Goal: Find specific page/section: Find specific page/section

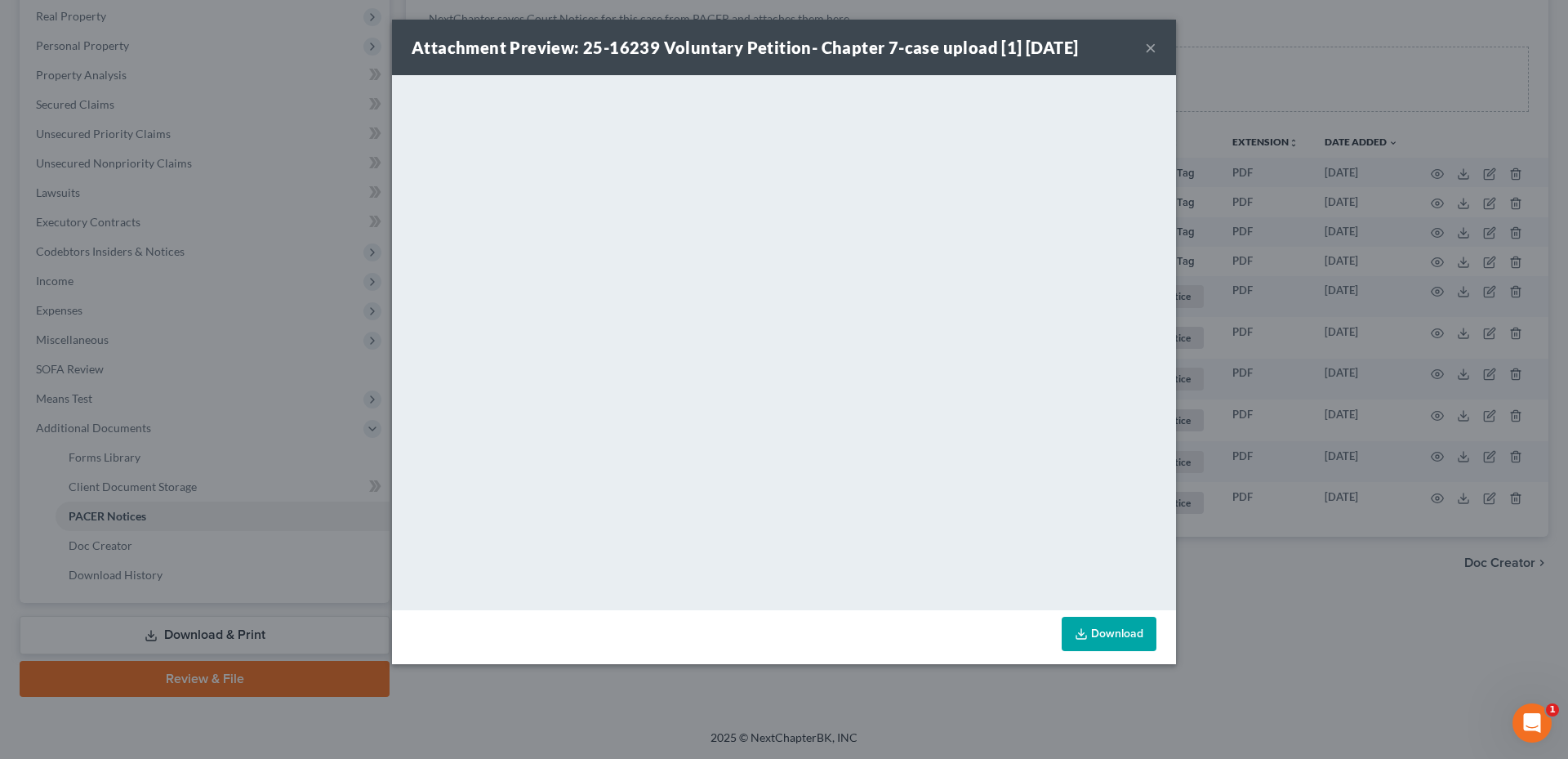
click at [1157, 45] on div "Attachment Preview: 25-16239 Voluntary Petition- Chapter 7-case upload [1] [DAT…" at bounding box center [784, 47] width 784 height 55
click at [1152, 52] on button "×" at bounding box center [1151, 47] width 12 height 20
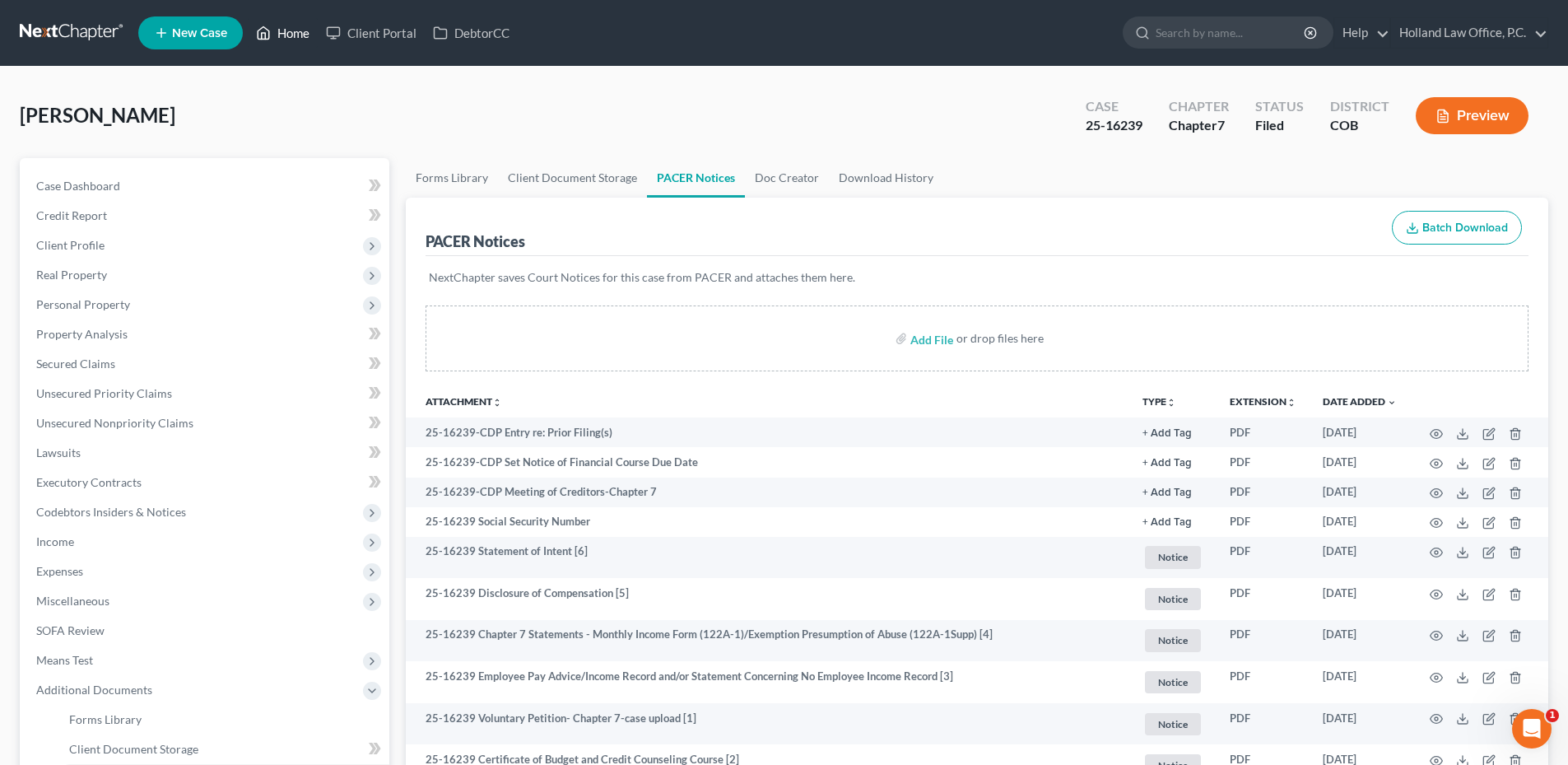
click at [279, 29] on link "Home" at bounding box center [282, 33] width 70 height 30
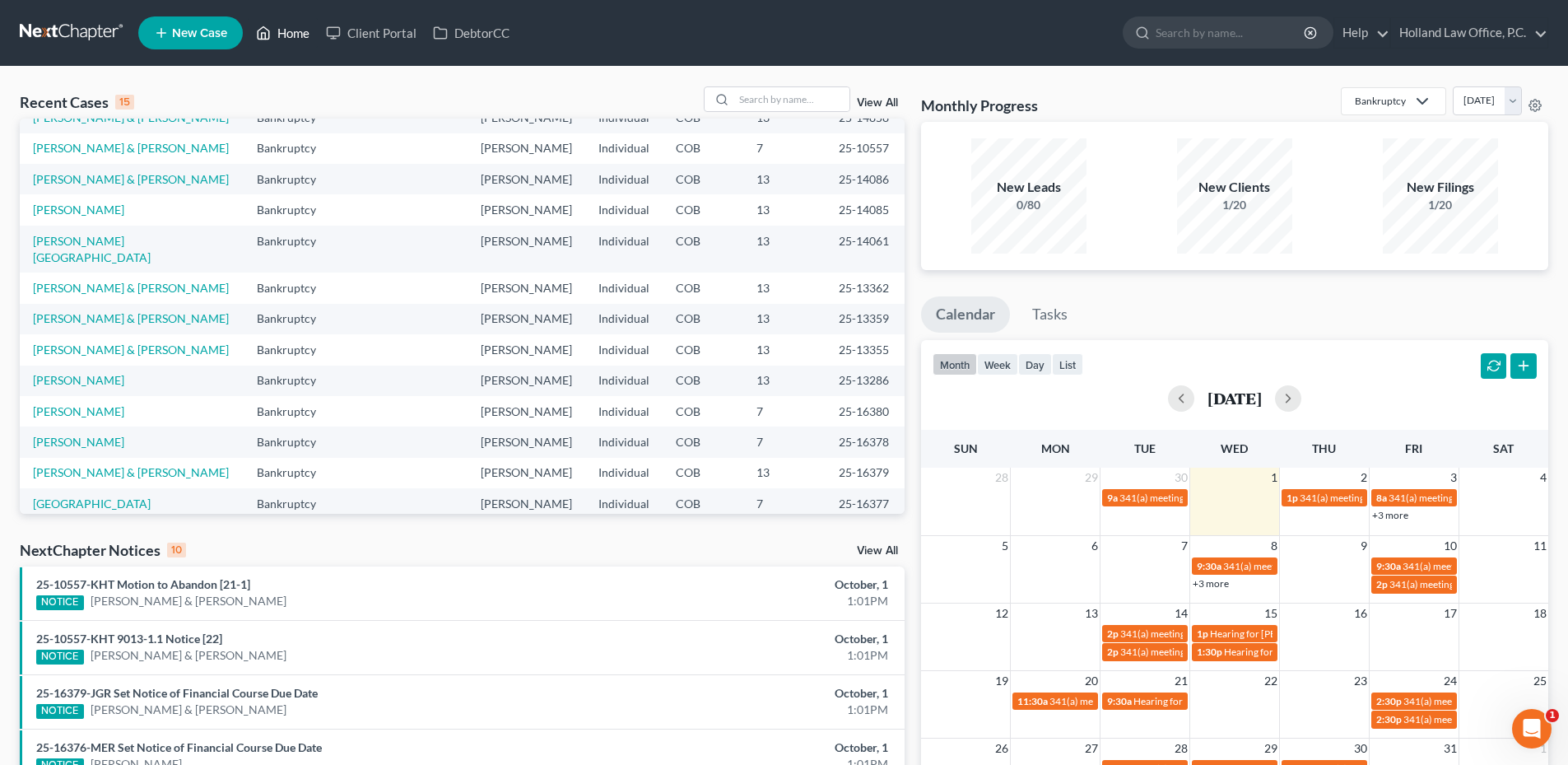
scroll to position [113, 0]
click at [878, 556] on link "View All" at bounding box center [877, 551] width 41 height 12
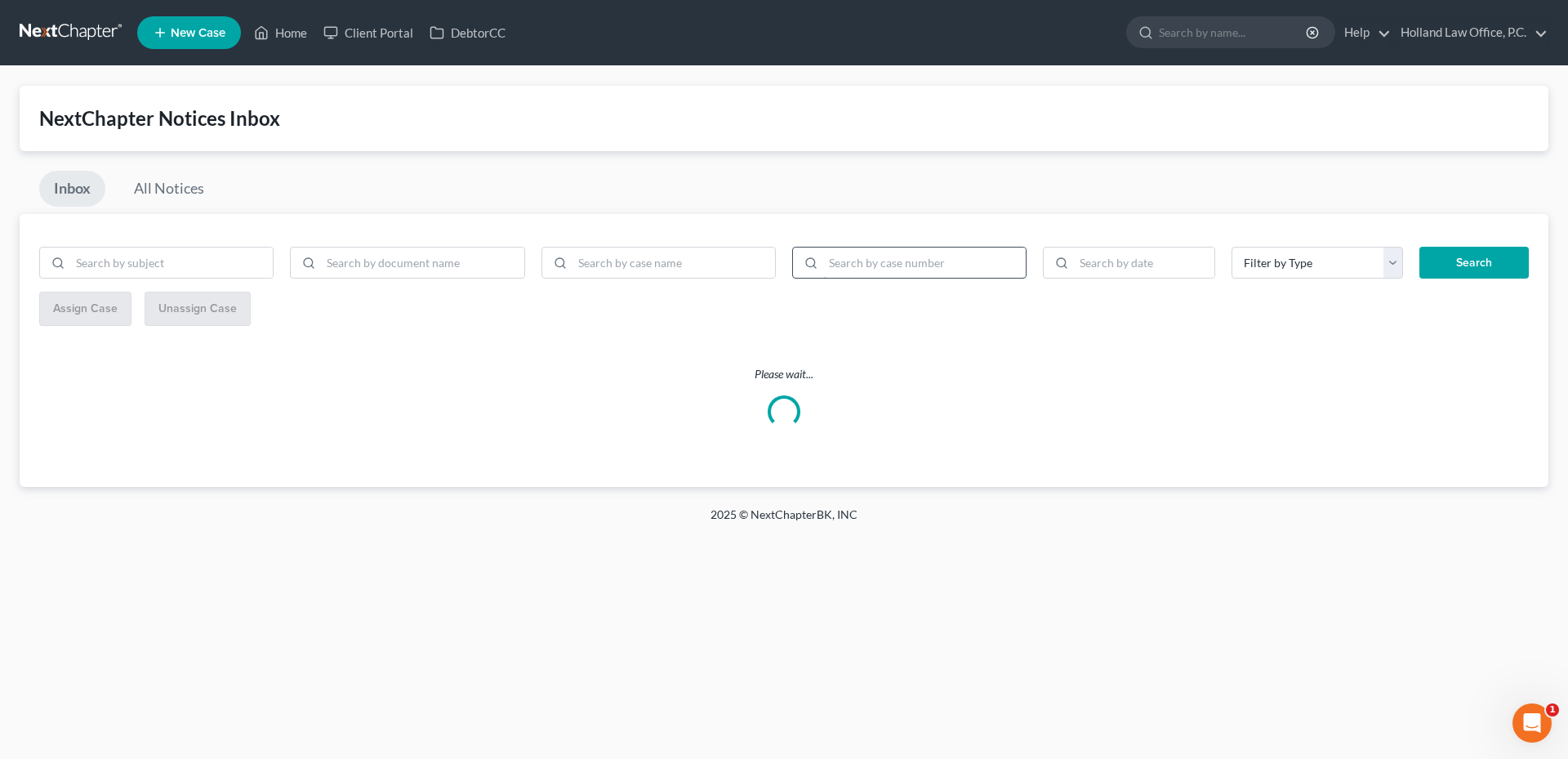
click at [879, 262] on input "search" at bounding box center [924, 262] width 203 height 31
click at [397, 269] on input "search" at bounding box center [421, 262] width 203 height 31
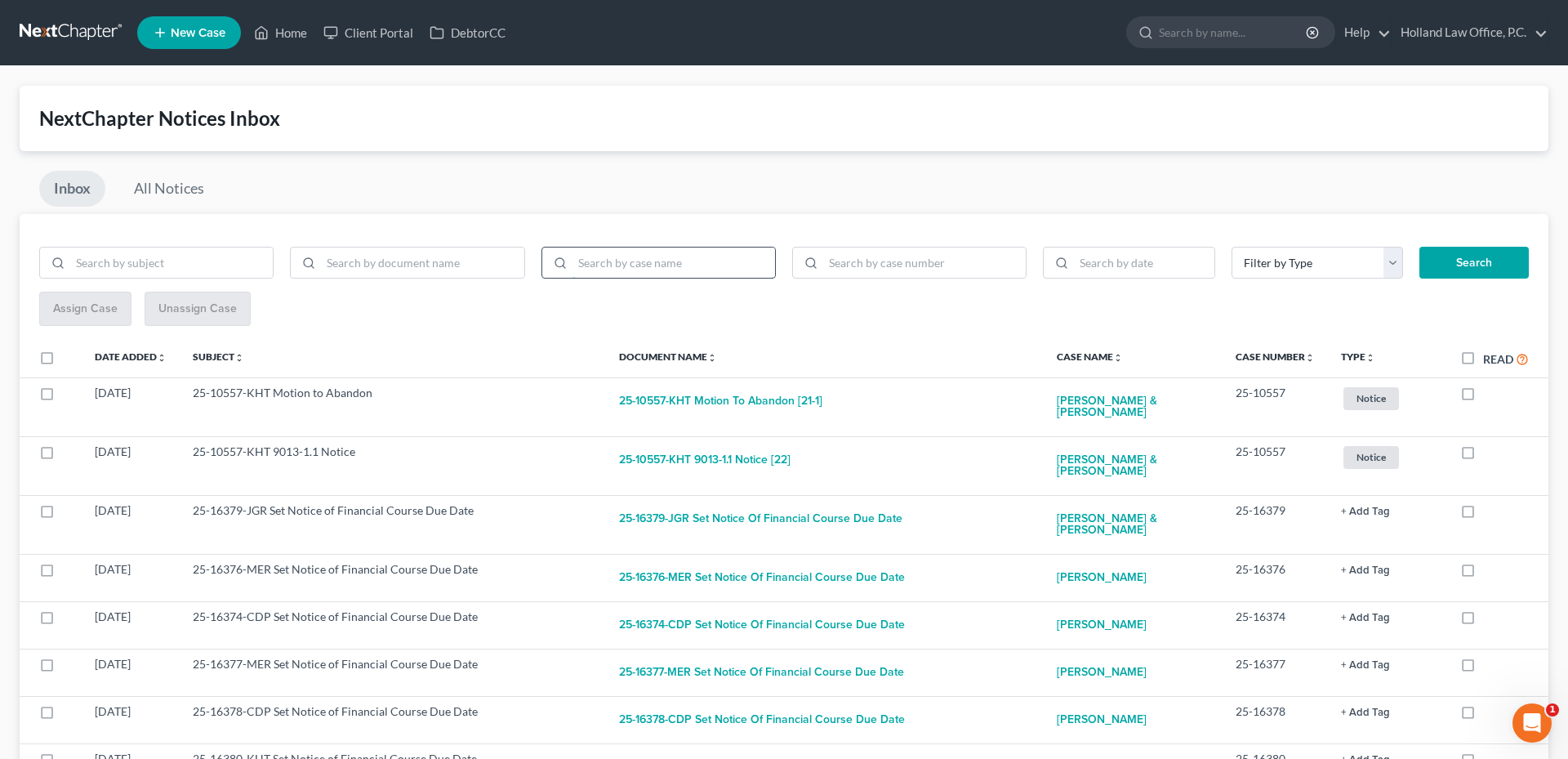
click at [594, 262] on input "search" at bounding box center [674, 262] width 203 height 31
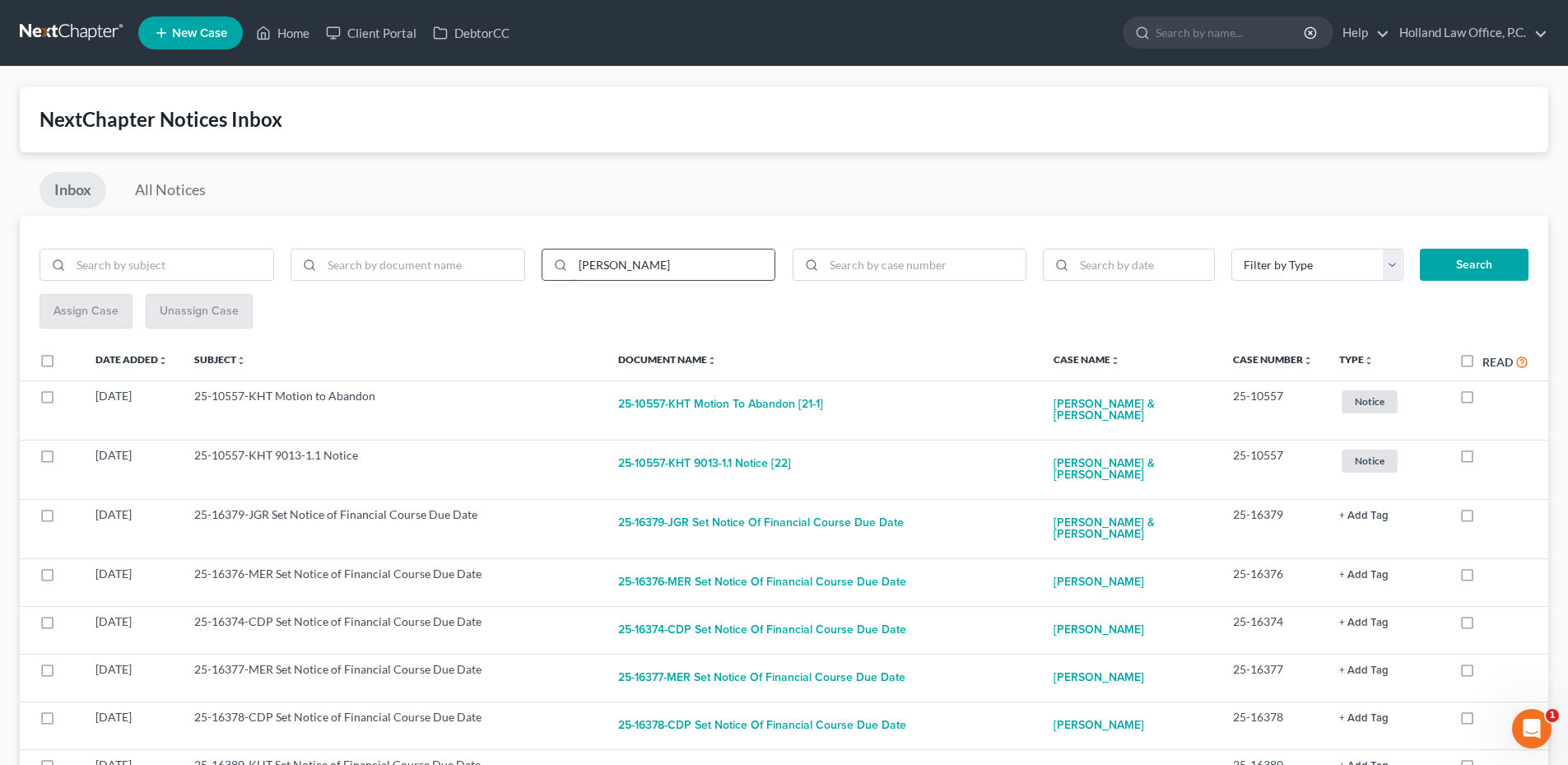
click at [1420, 248] on button "Search" at bounding box center [1474, 264] width 109 height 33
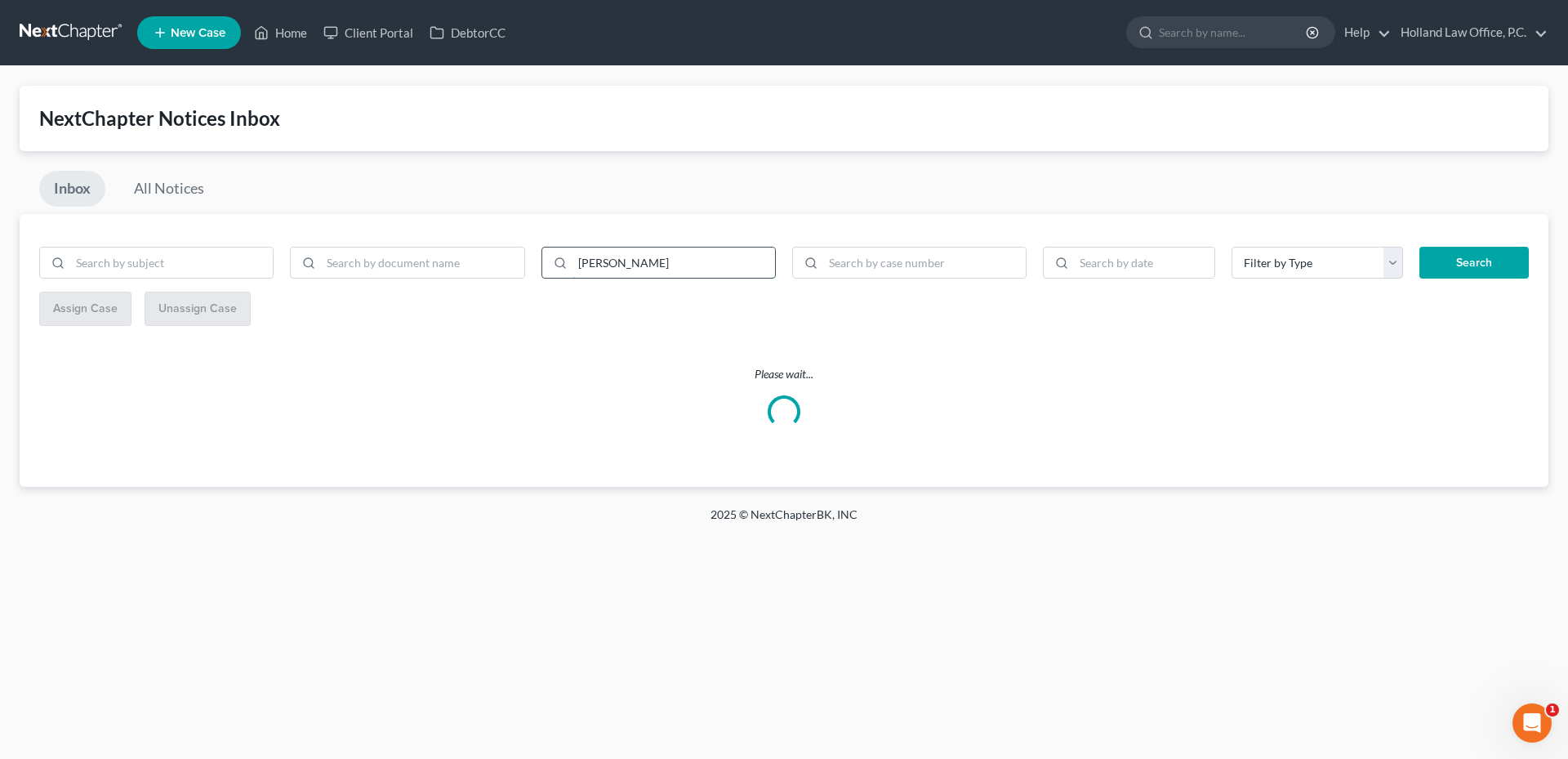
click at [581, 262] on input "[PERSON_NAME]" at bounding box center [674, 262] width 203 height 31
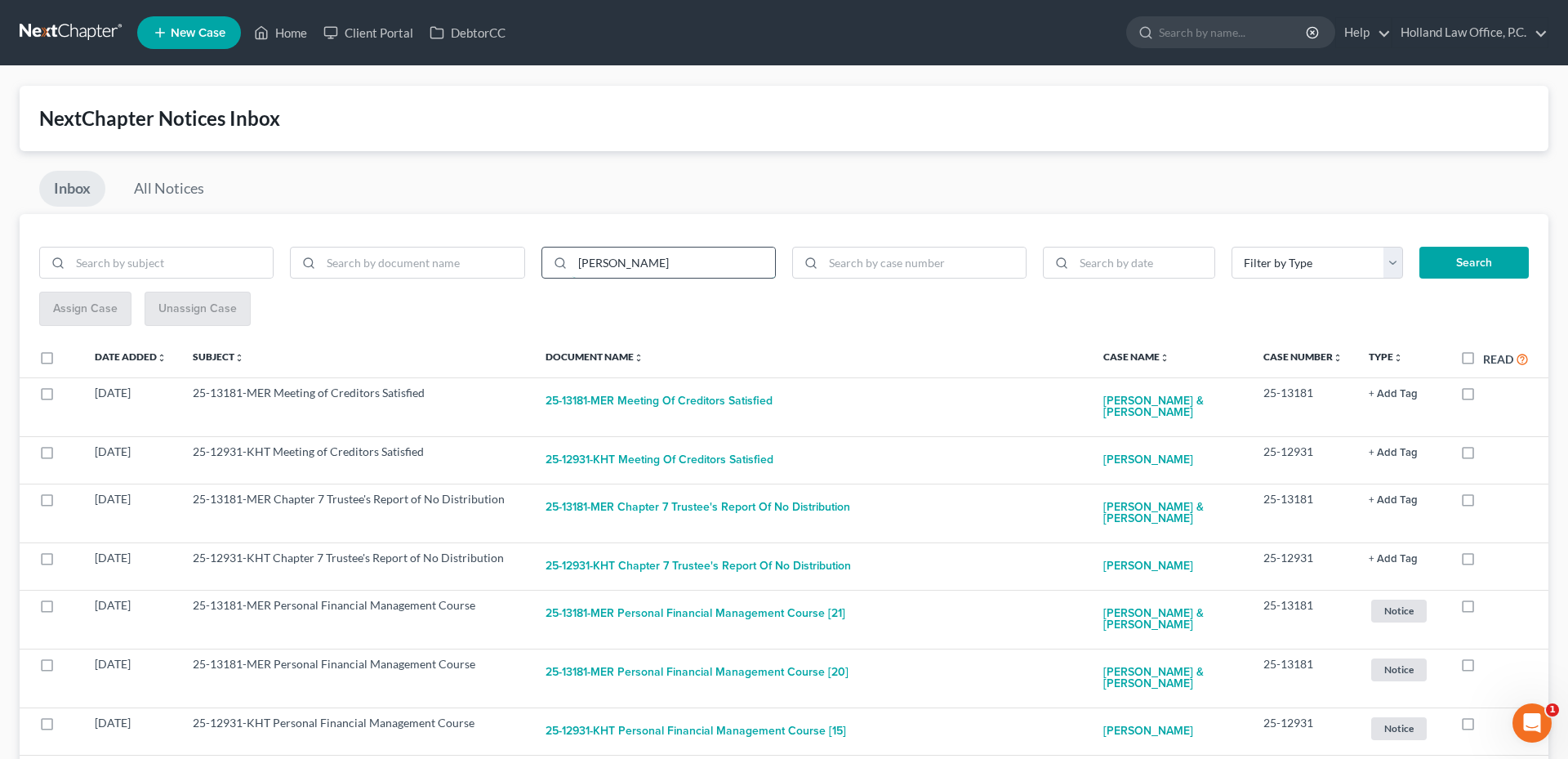
type input "[PERSON_NAME]"
click at [1420, 246] on button "Search" at bounding box center [1474, 262] width 110 height 33
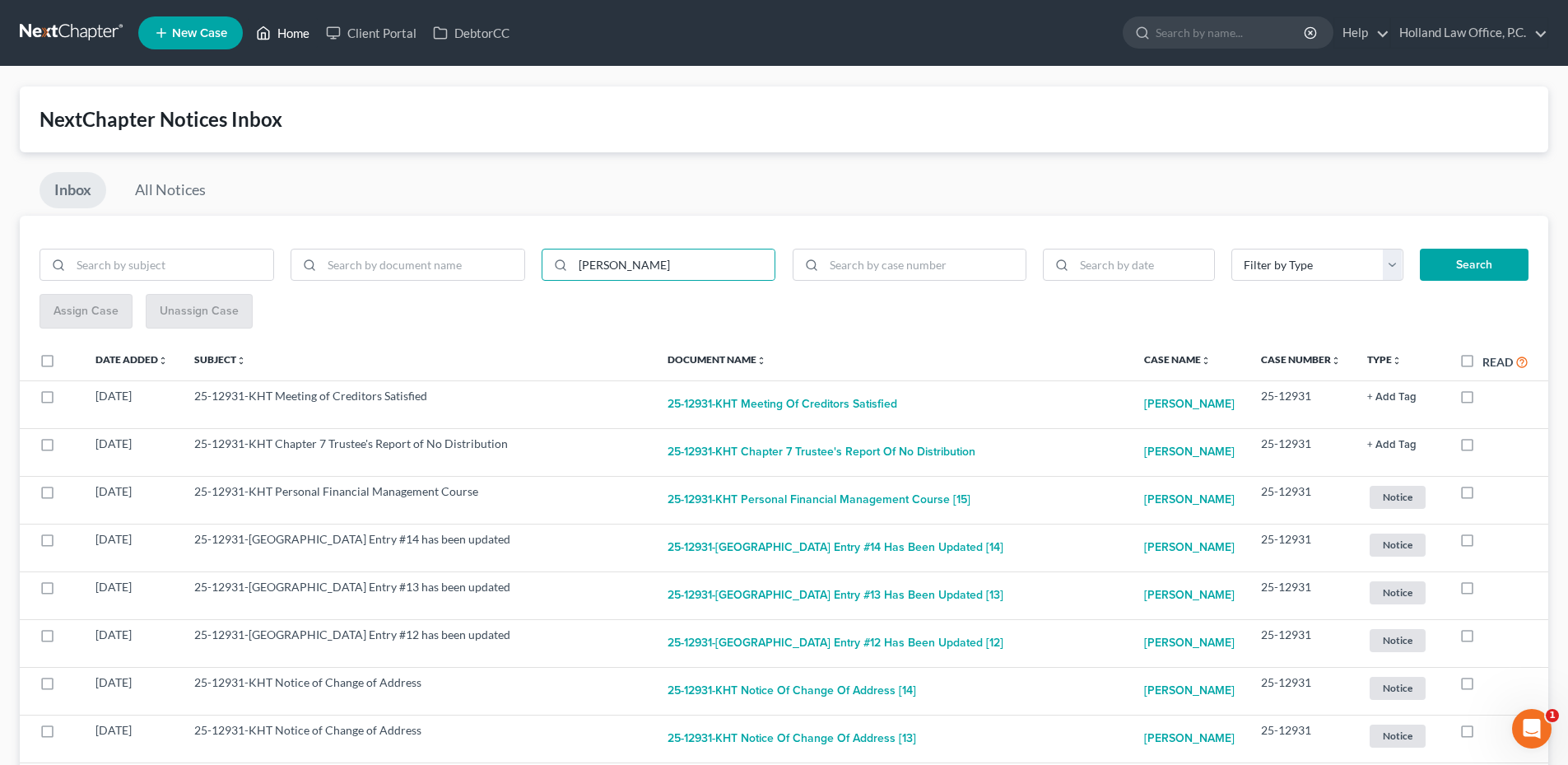
click at [300, 40] on link "Home" at bounding box center [282, 33] width 70 height 30
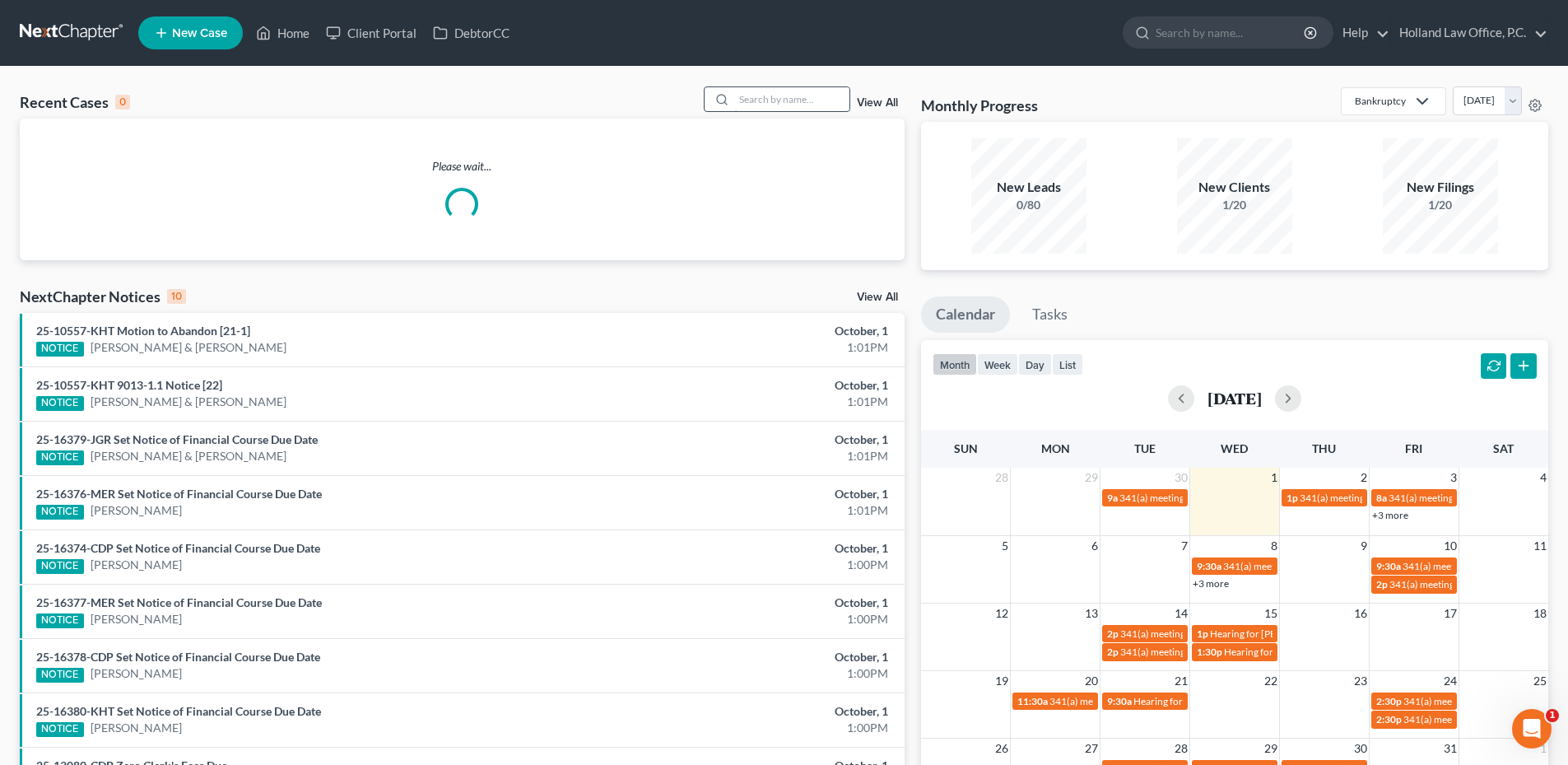
click at [807, 98] on input "search" at bounding box center [792, 99] width 116 height 24
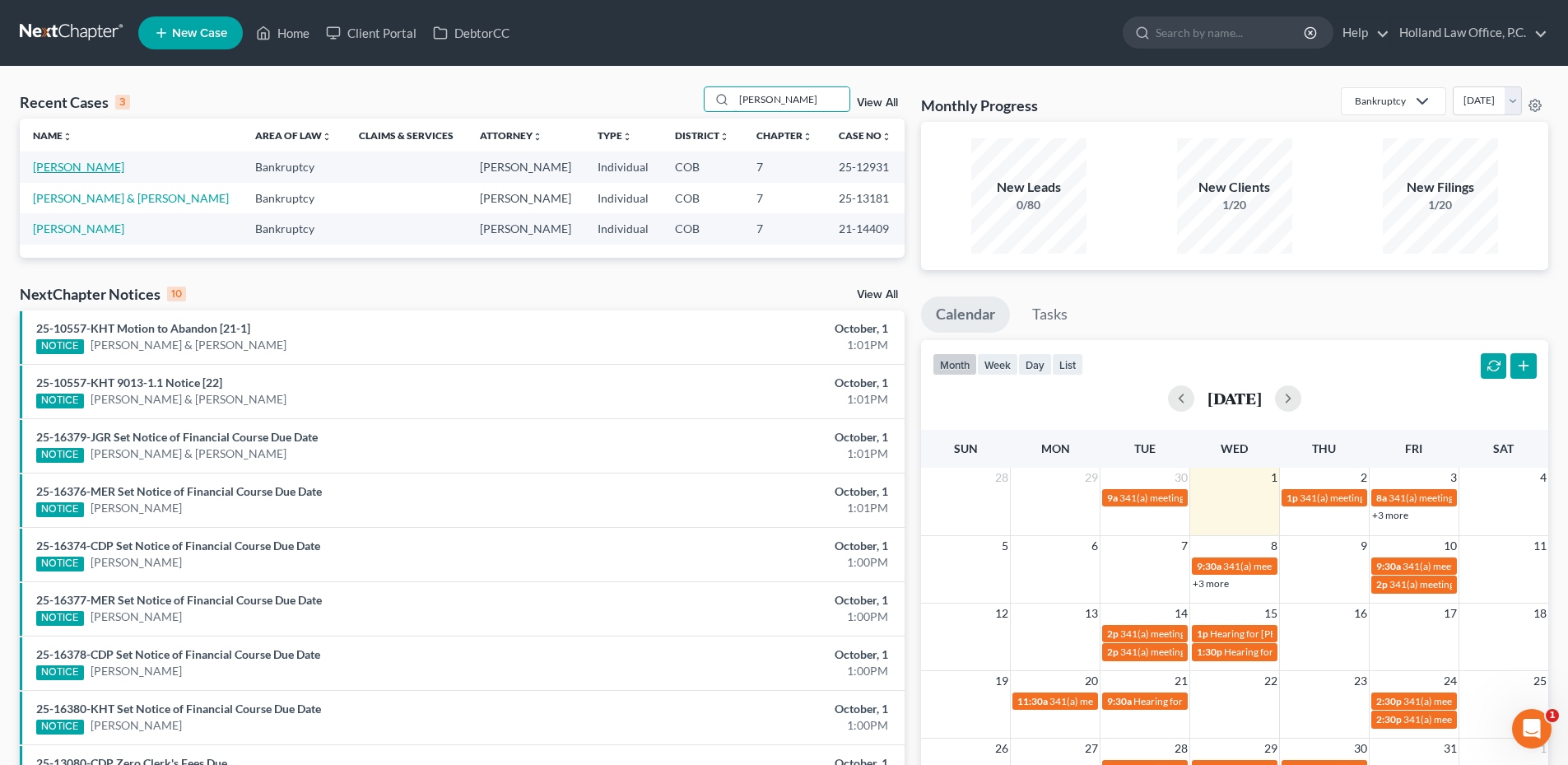
type input "[PERSON_NAME]"
click at [82, 162] on link "[PERSON_NAME]" at bounding box center [79, 167] width 92 height 14
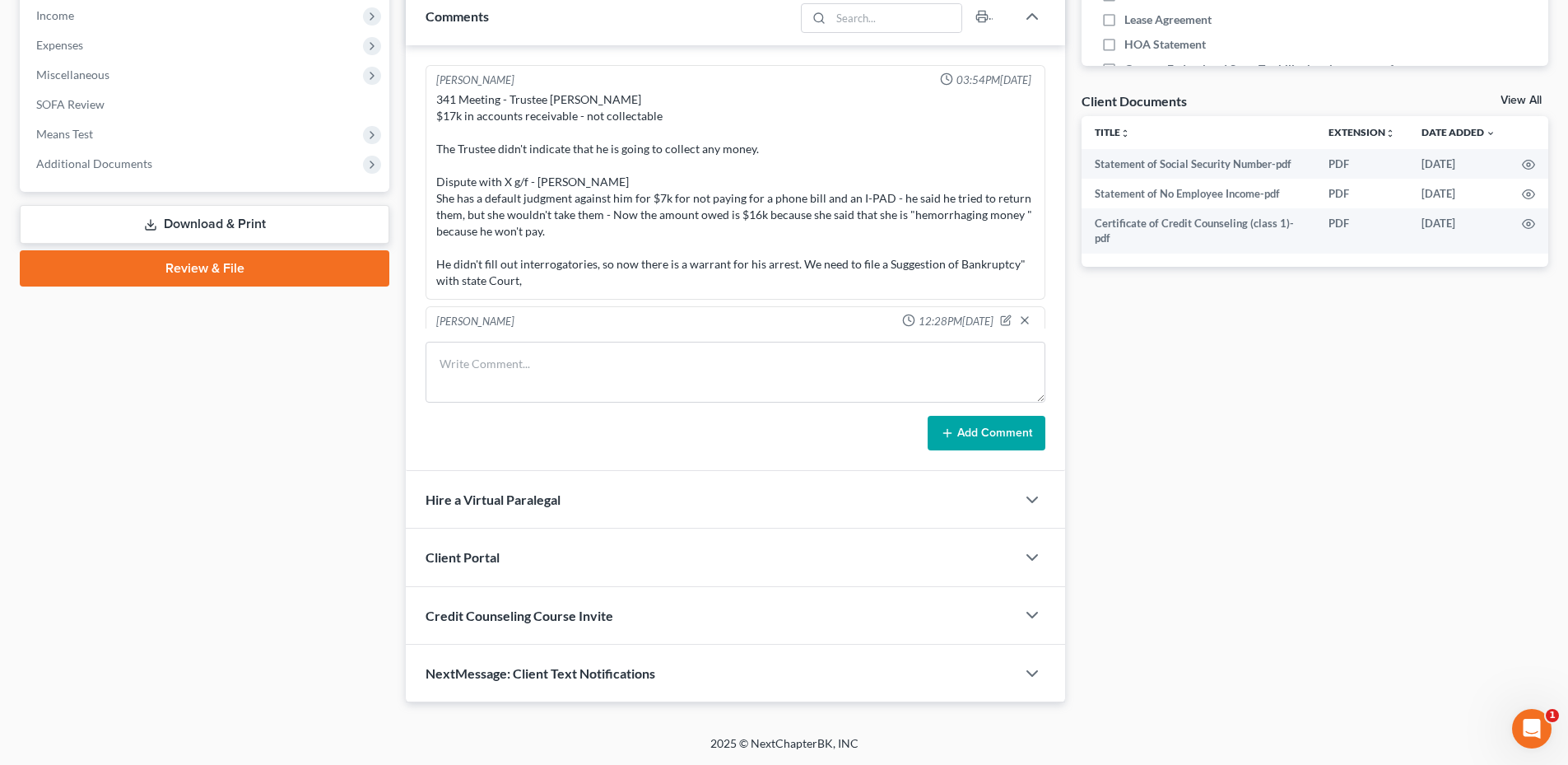
scroll to position [158, 0]
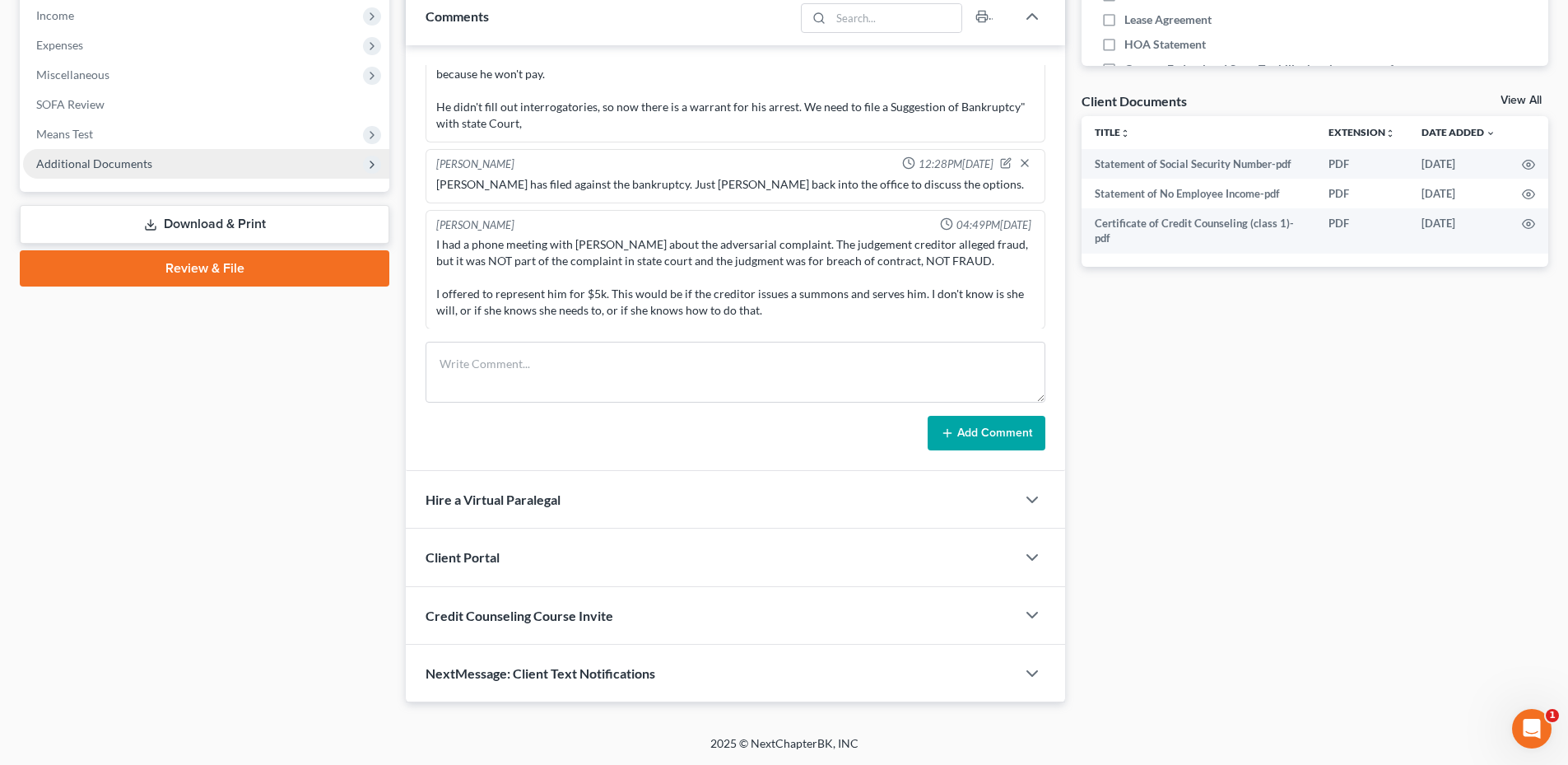
click at [103, 164] on span "Additional Documents" at bounding box center [94, 164] width 116 height 14
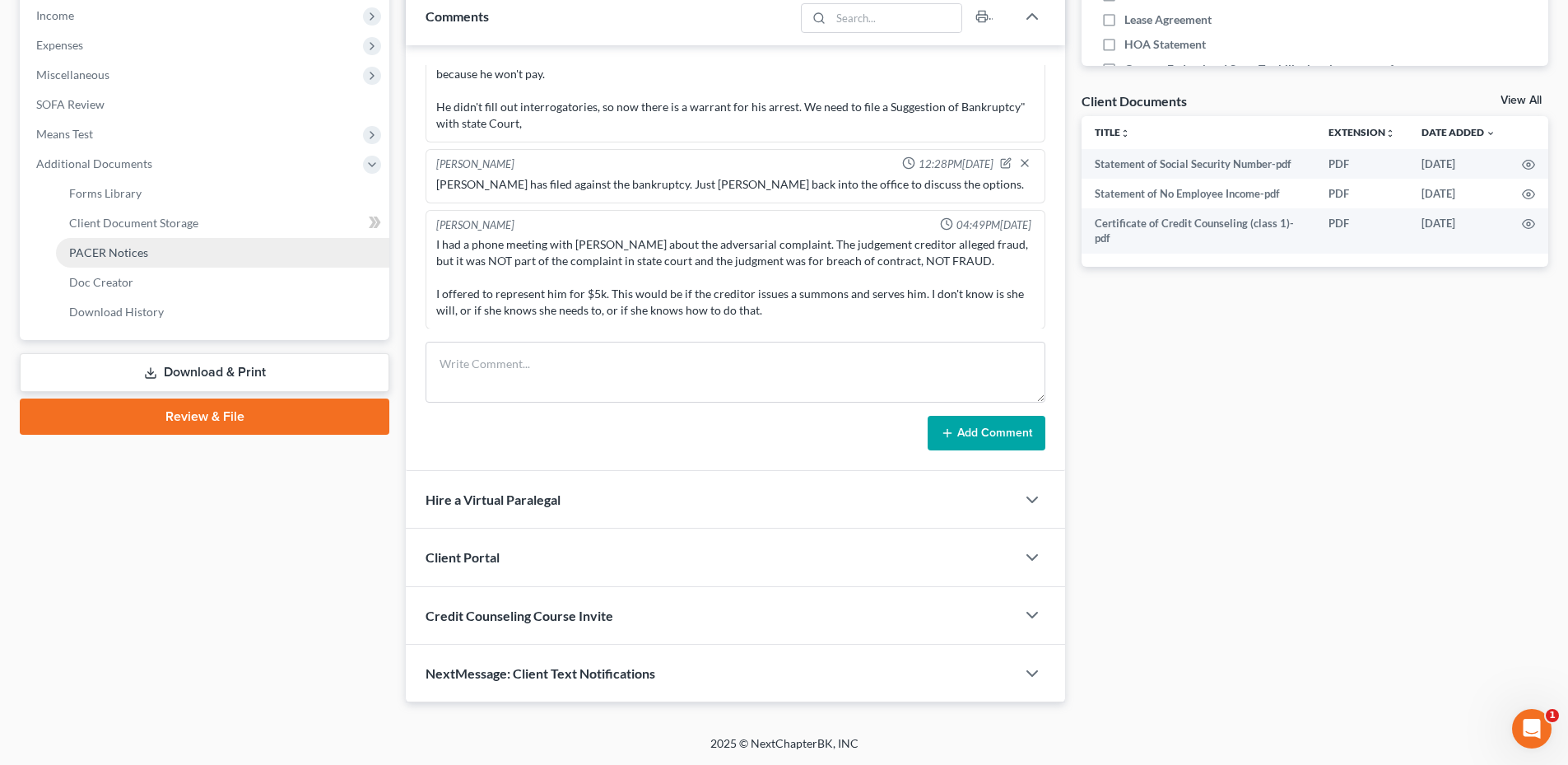
click at [117, 252] on span "PACER Notices" at bounding box center [108, 252] width 79 height 14
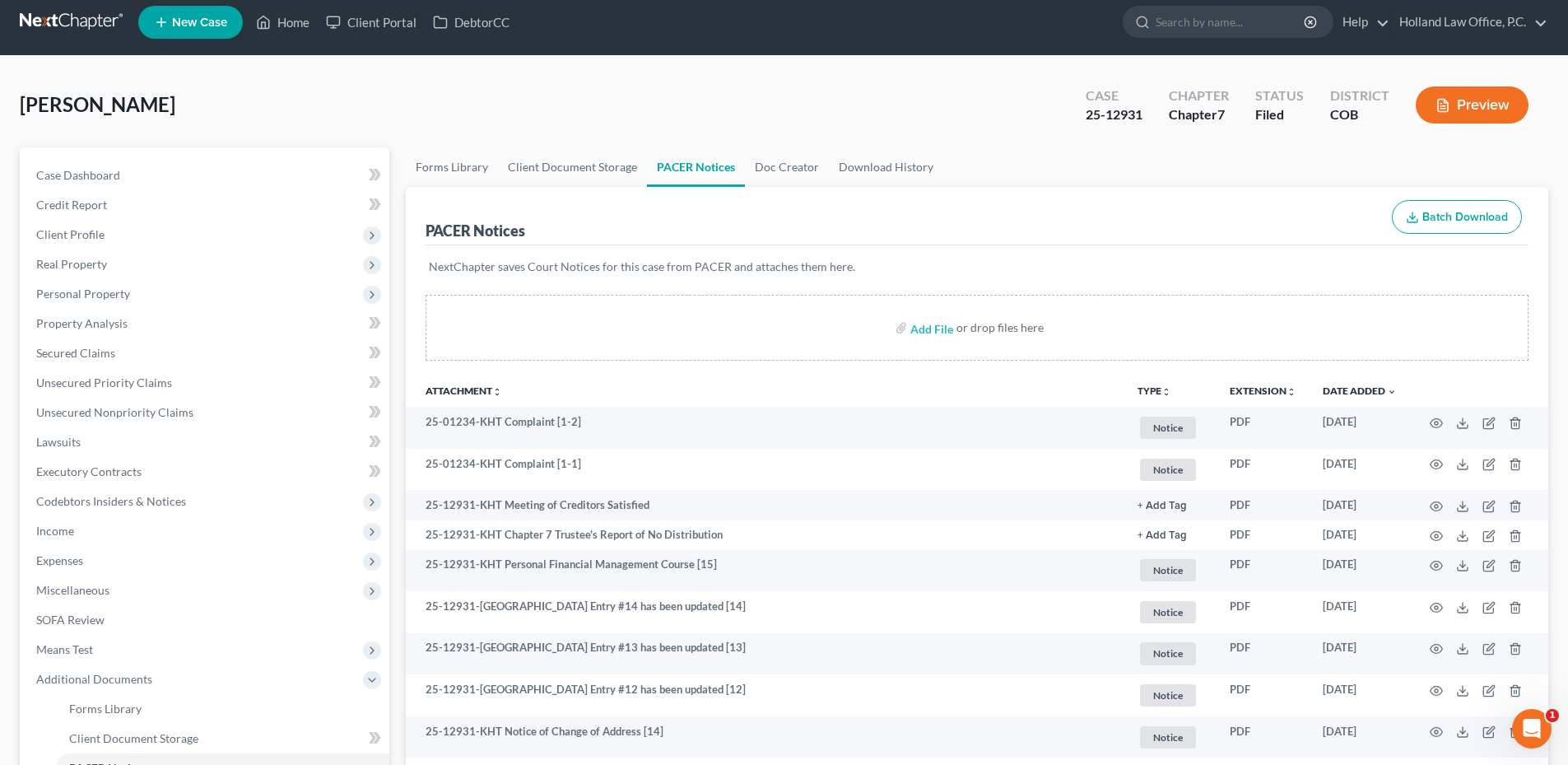
scroll to position [165, 0]
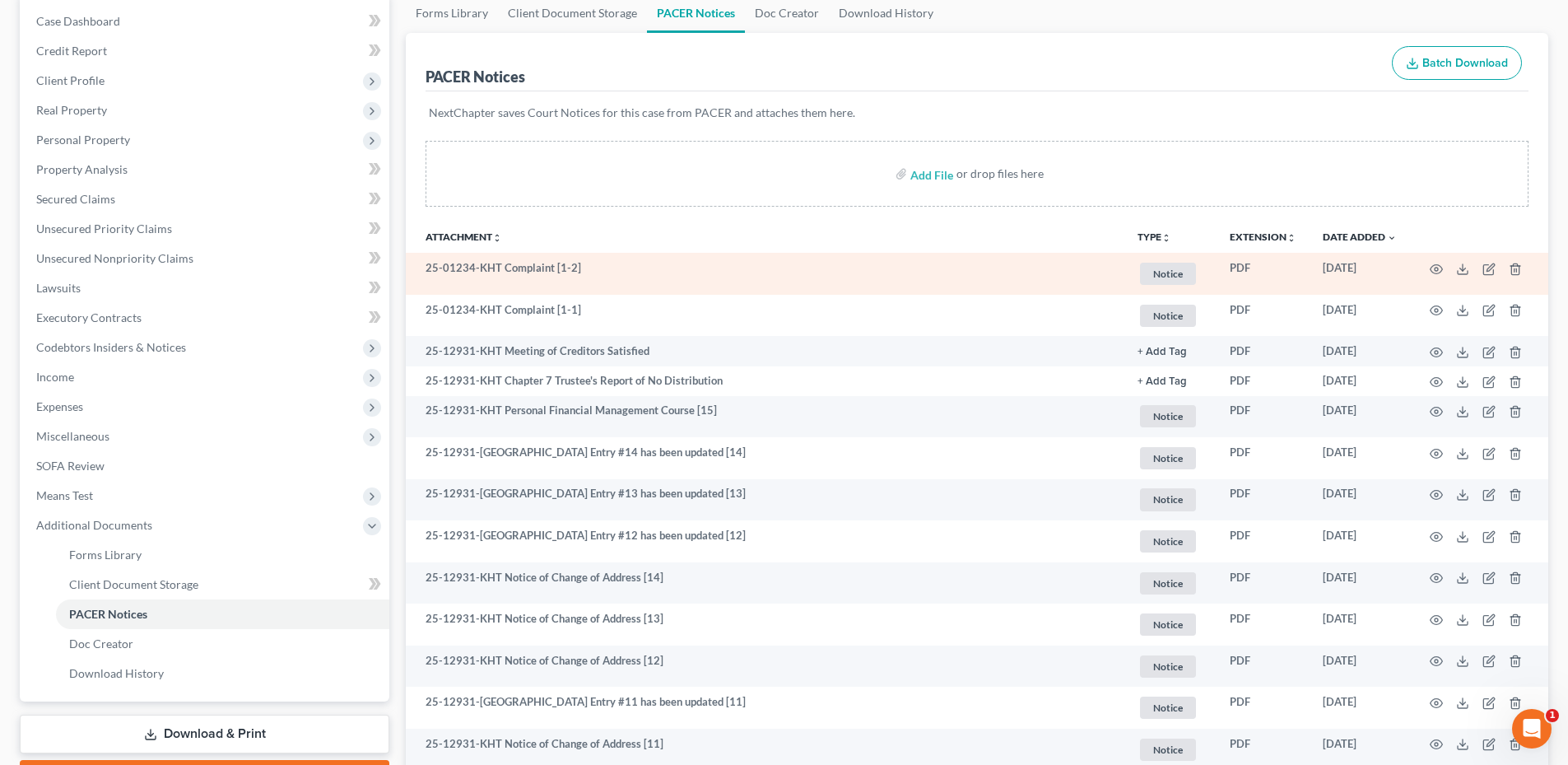
click at [1429, 271] on td at bounding box center [1479, 273] width 139 height 42
click at [1434, 269] on icon "button" at bounding box center [1436, 268] width 13 height 13
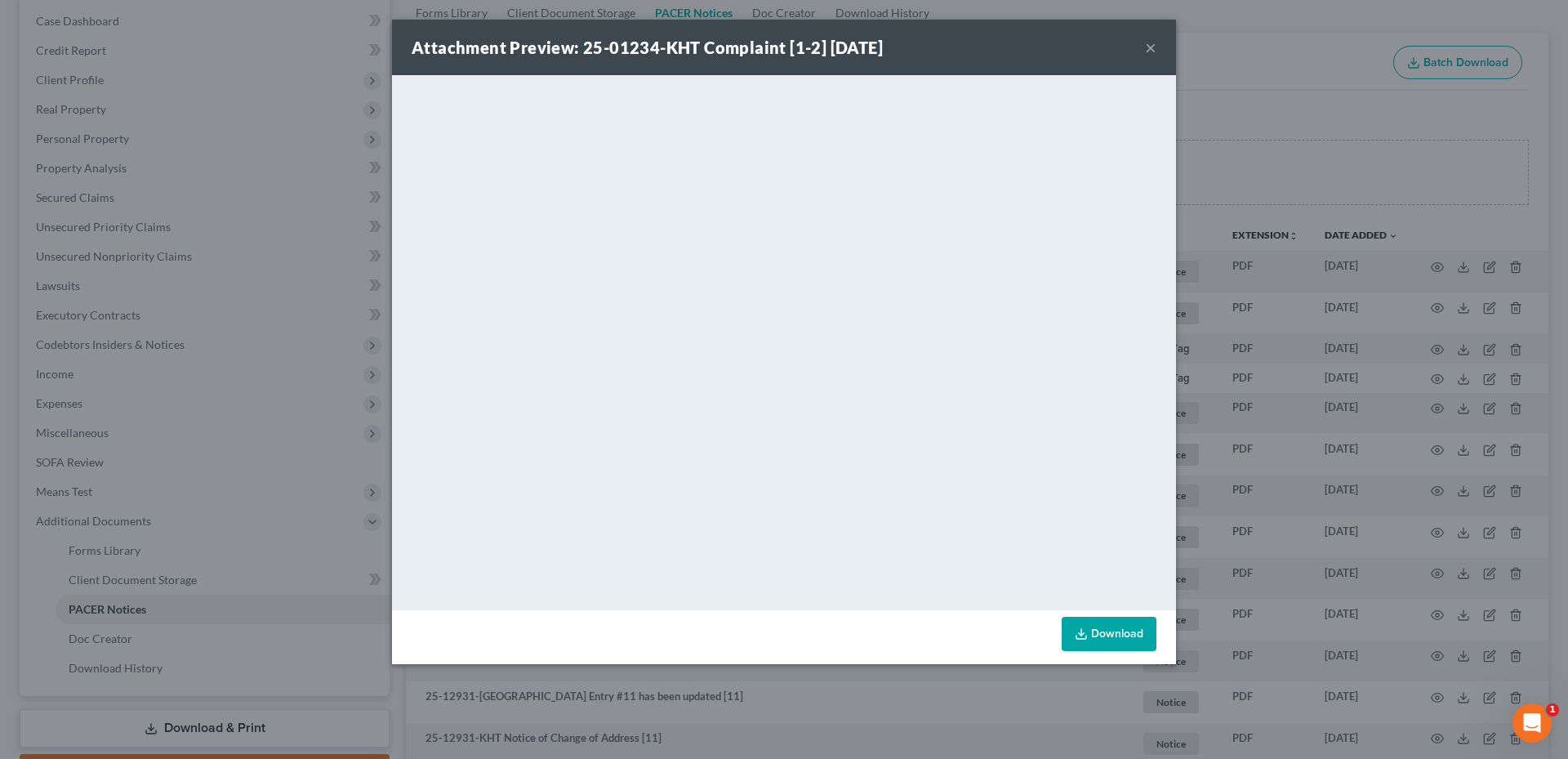
click at [1153, 51] on button "×" at bounding box center [1151, 47] width 12 height 20
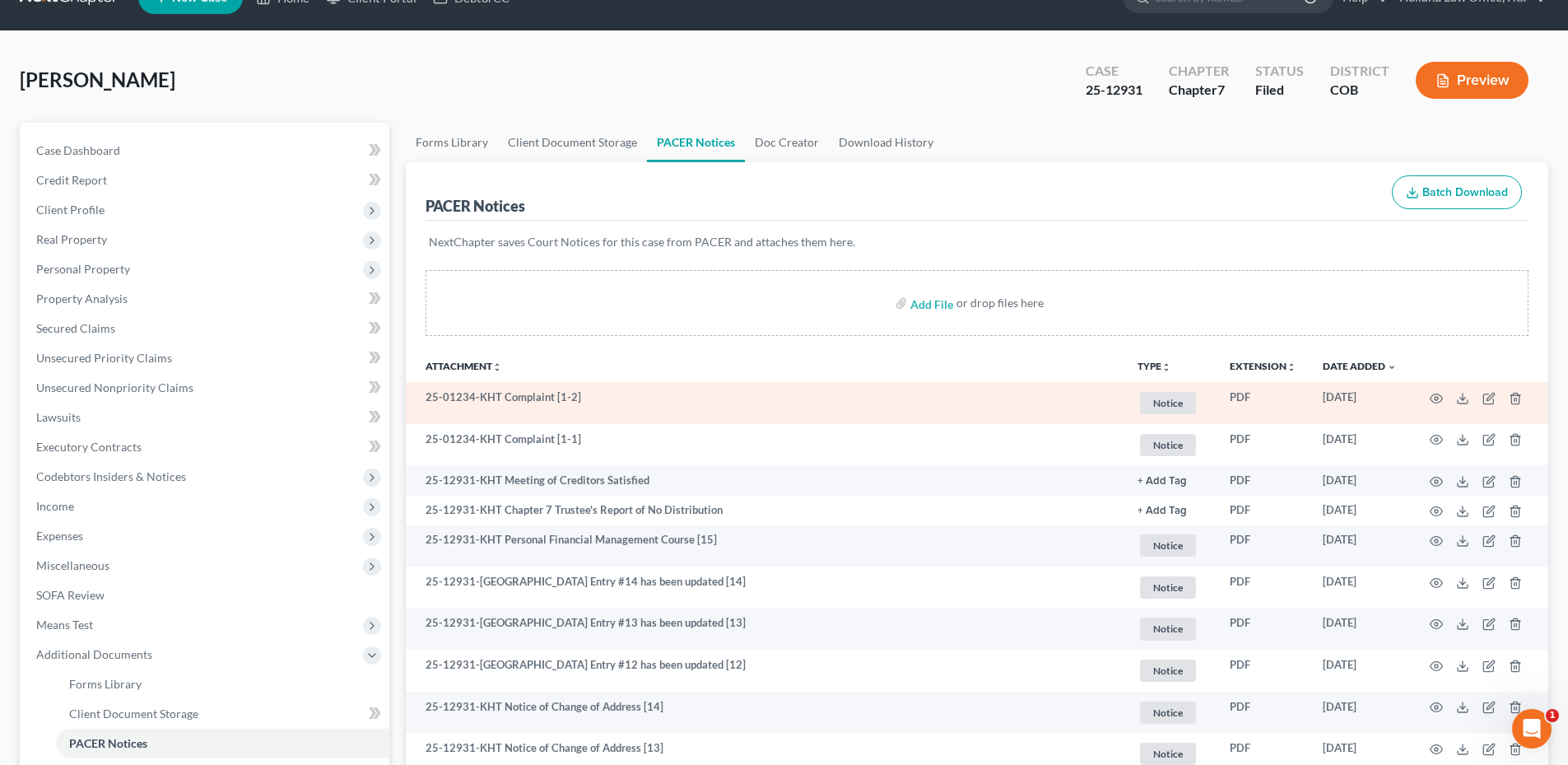
scroll to position [0, 0]
